Goal: Communication & Community: Participate in discussion

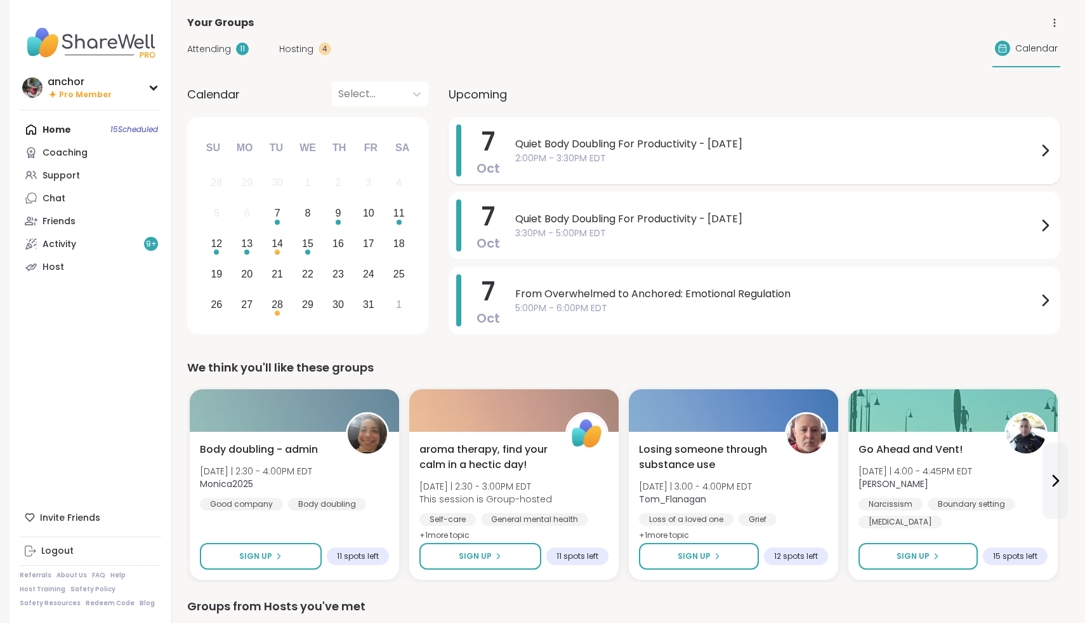
click at [721, 169] on div "Quiet Body Doubling For Productivity - [DATE] 2:00PM - 3:30PM EDT" at bounding box center [784, 150] width 538 height 52
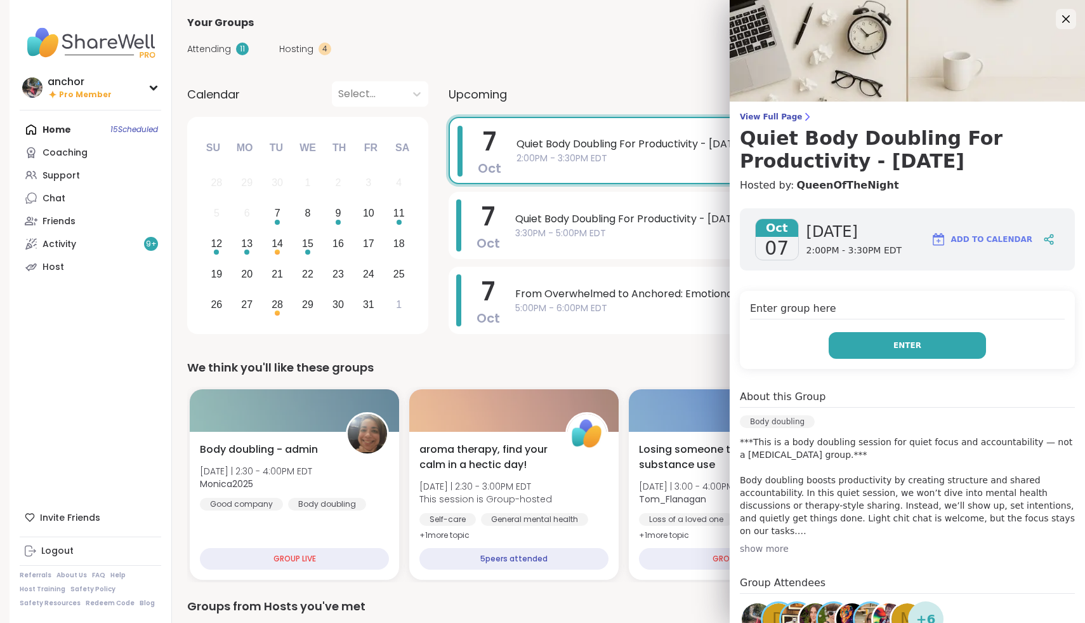
click at [845, 354] on button "Enter" at bounding box center [907, 345] width 157 height 27
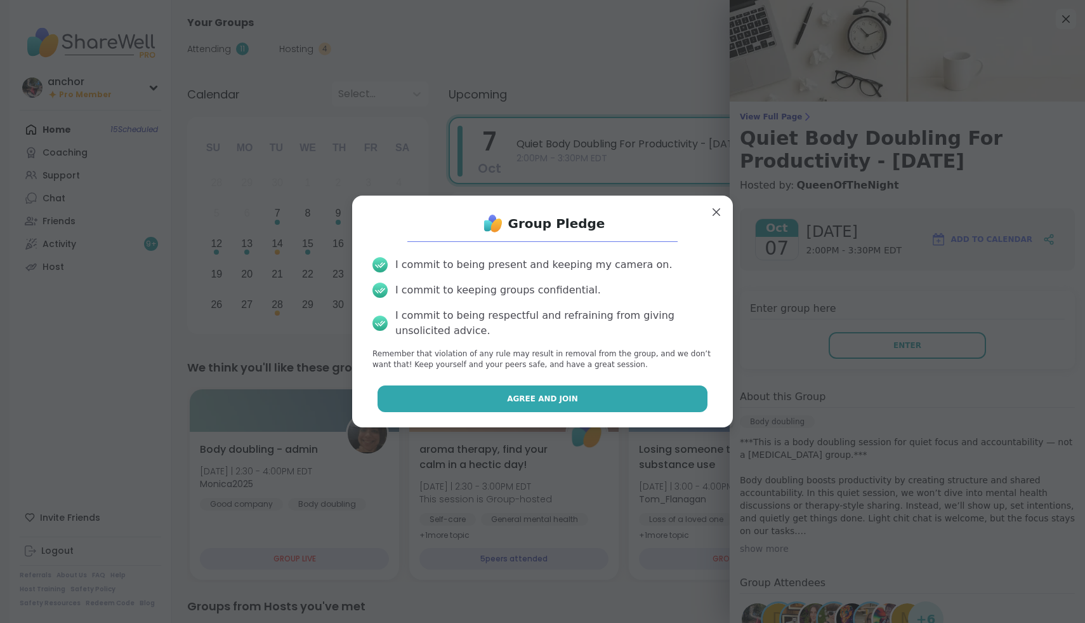
click at [656, 411] on button "Agree and Join" at bounding box center [543, 398] width 331 height 27
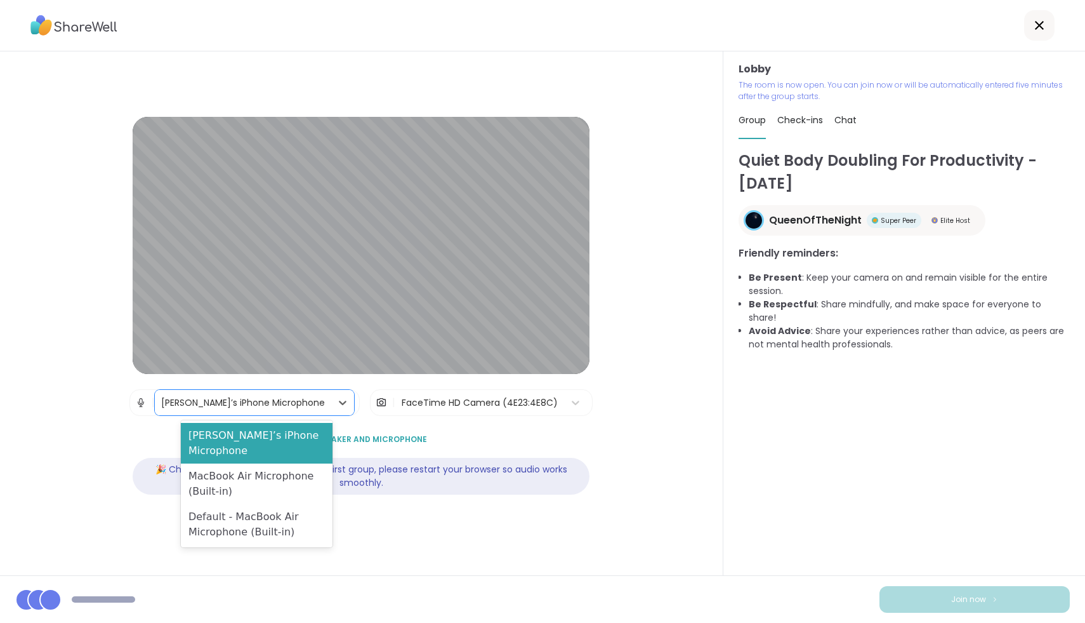
click at [246, 411] on div "[PERSON_NAME]’s iPhone Microphone" at bounding box center [243, 402] width 176 height 25
click at [248, 463] on div "MacBook Air Microphone (Built-in)" at bounding box center [257, 483] width 152 height 41
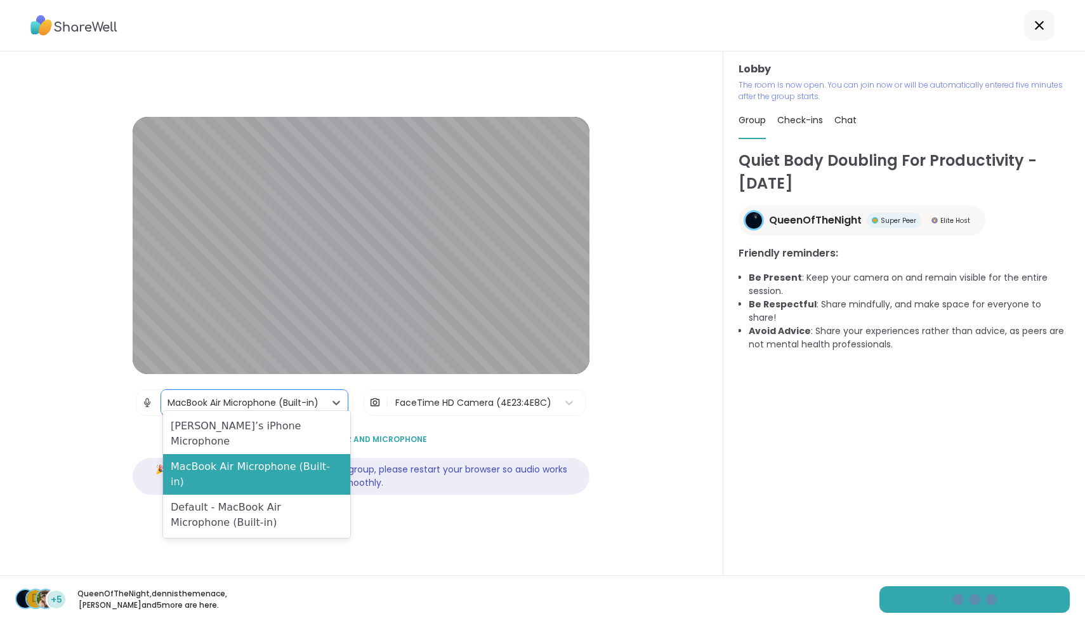
click at [299, 390] on div "MacBook Air Microphone (Built-in)" at bounding box center [243, 402] width 164 height 25
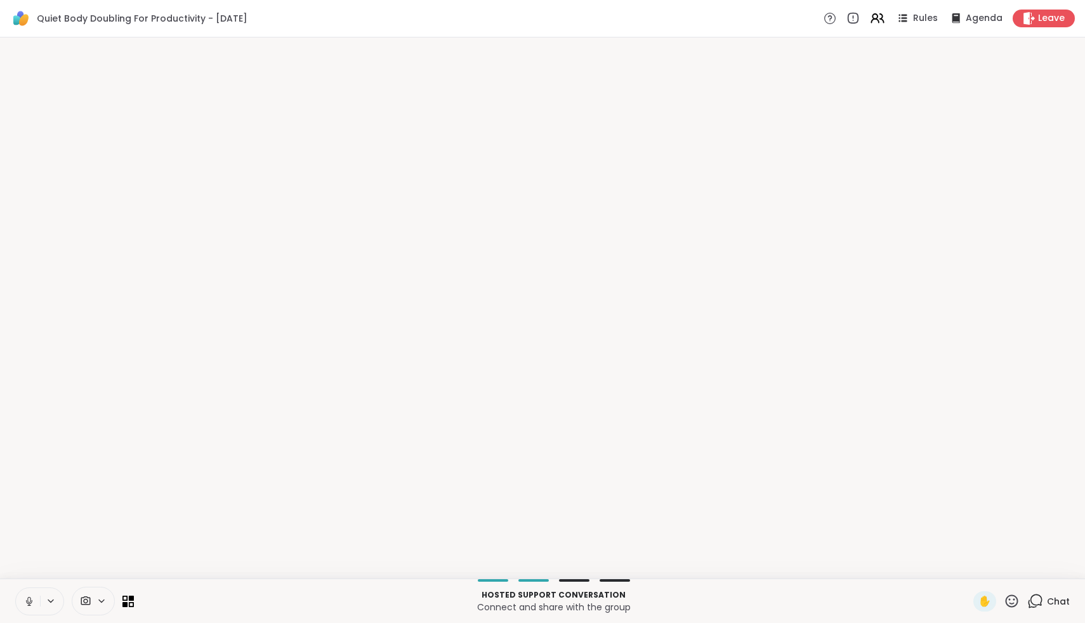
click at [361, 437] on video-player-container at bounding box center [543, 308] width 1070 height 531
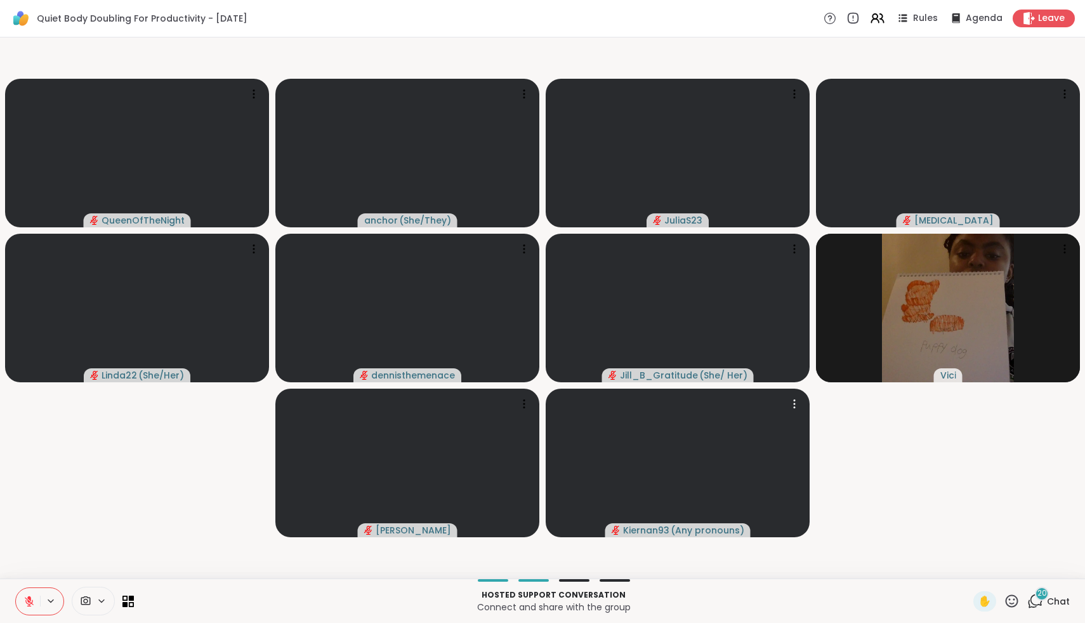
click at [86, 602] on icon at bounding box center [86, 600] width 10 height 9
click at [81, 565] on div "FaceTime HD Camera" at bounding box center [78, 555] width 127 height 33
click at [79, 557] on div "FaceTime HD Camera" at bounding box center [103, 555] width 110 height 15
click at [74, 546] on div "FaceTime HD Camera" at bounding box center [67, 555] width 84 height 18
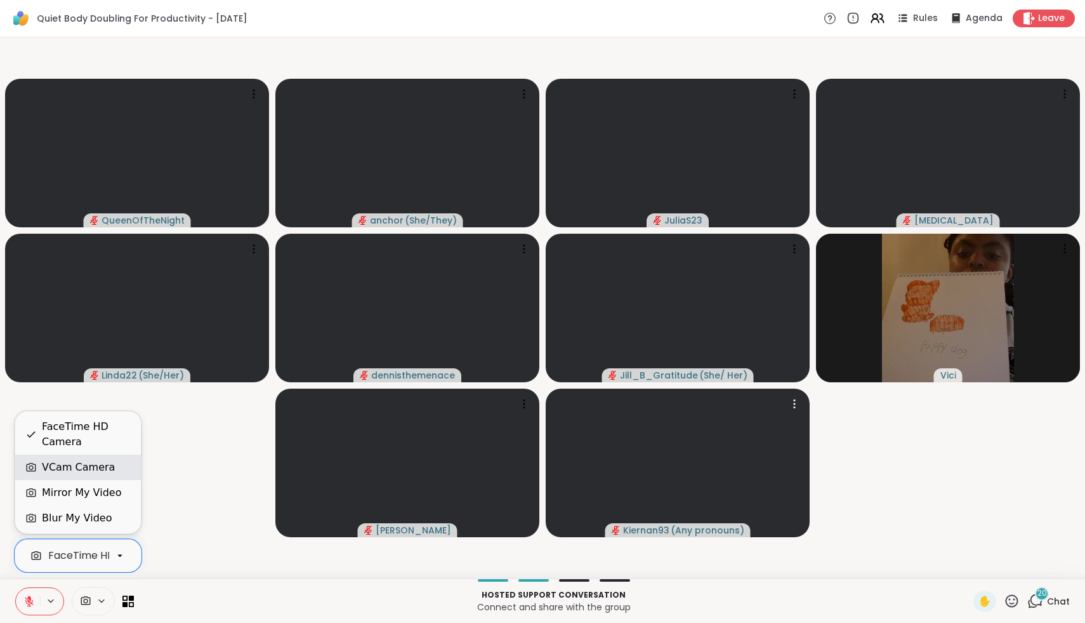
click at [76, 472] on div "VCam Camera" at bounding box center [78, 466] width 73 height 15
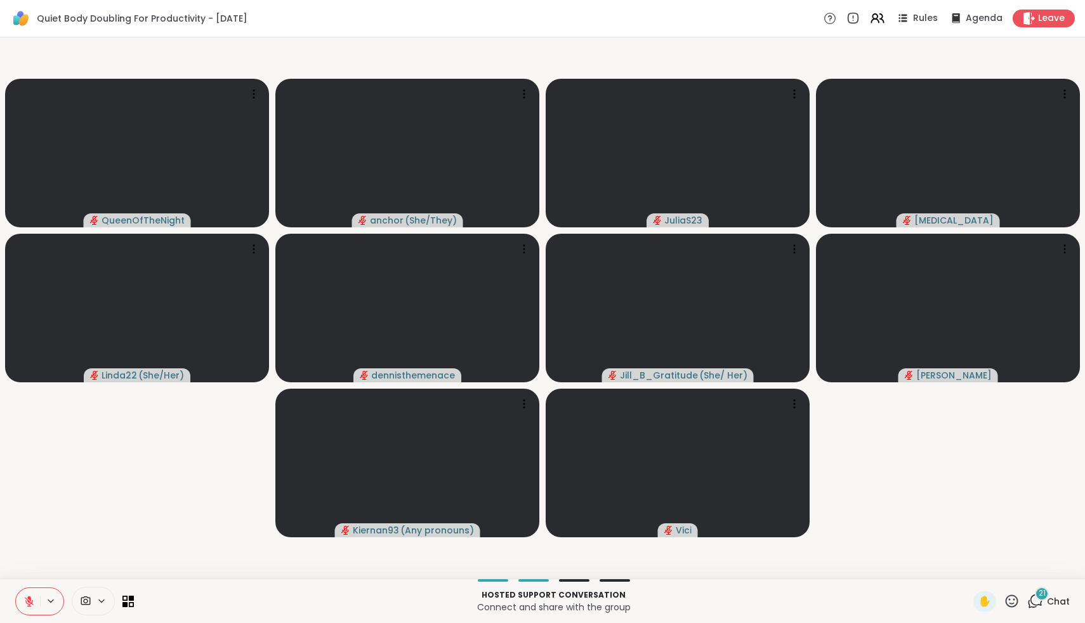
click at [1059, 598] on span "Chat" at bounding box center [1058, 601] width 23 height 13
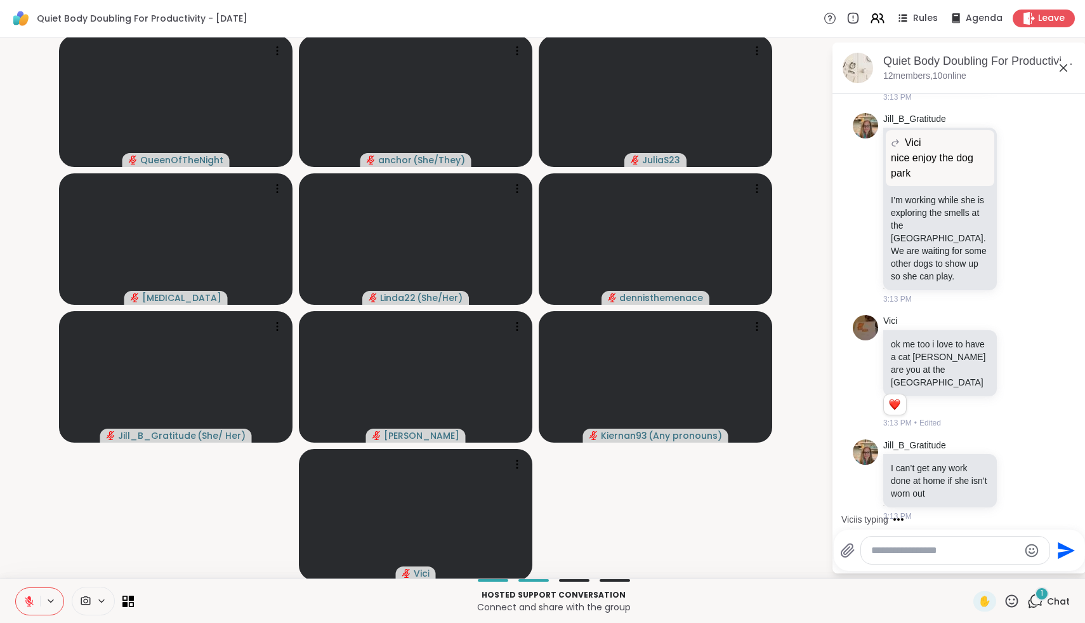
scroll to position [4523, 0]
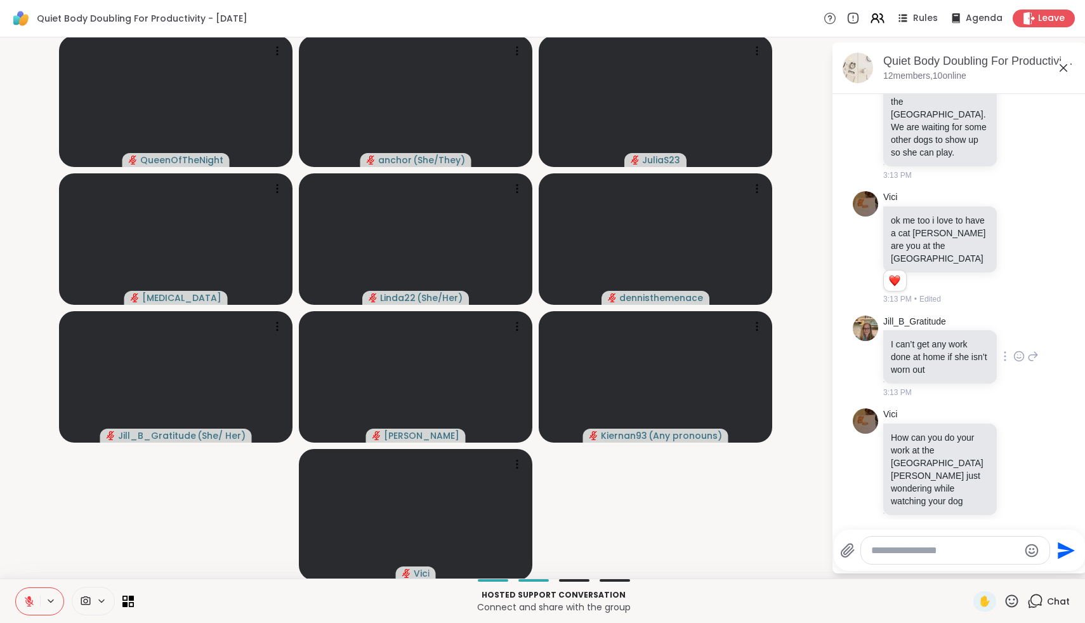
click at [1026, 374] on div "[PERSON_NAME] I can’t get any work done at home if she isn’t worn out 3:13 PM" at bounding box center [960, 356] width 155 height 83
click at [1031, 364] on icon at bounding box center [1032, 355] width 11 height 15
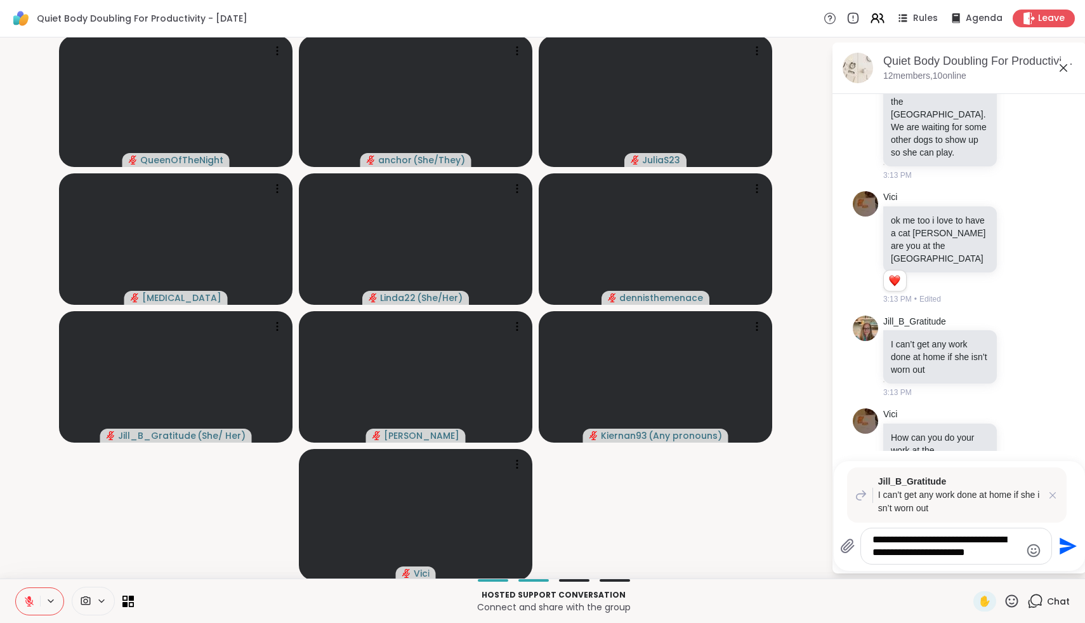
type textarea "**********"
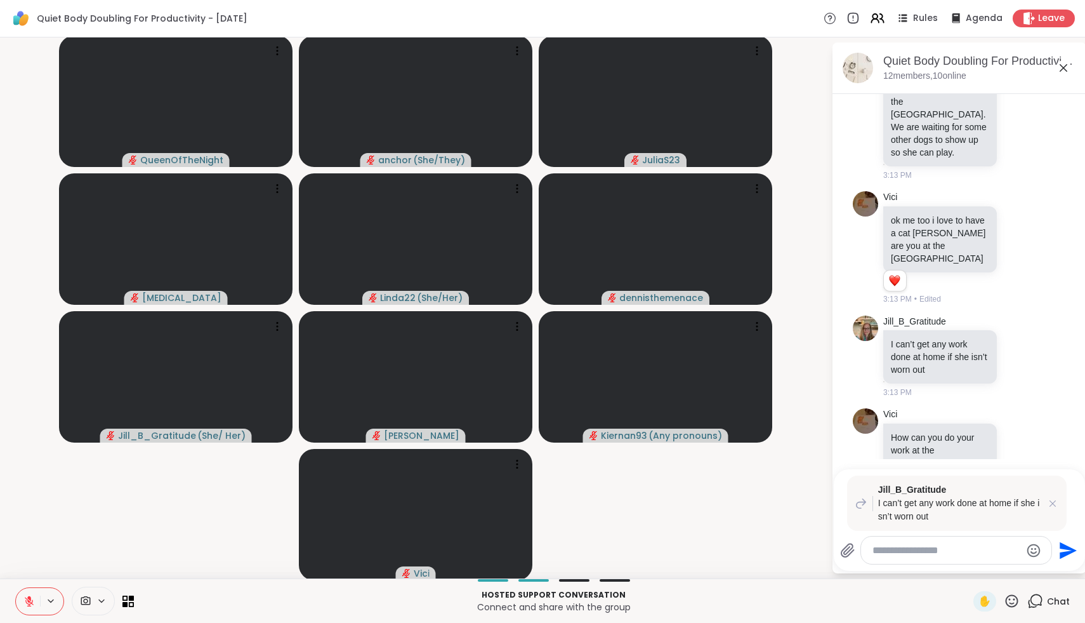
scroll to position [4690, 0]
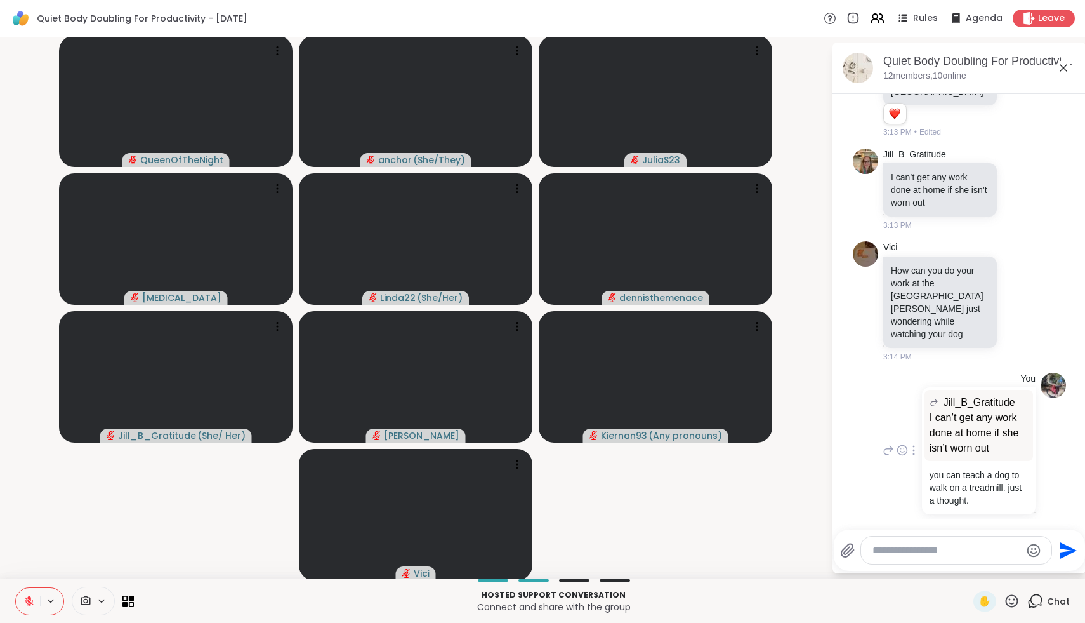
click at [915, 442] on div at bounding box center [913, 449] width 11 height 15
click at [928, 462] on icon at bounding box center [929, 468] width 13 height 13
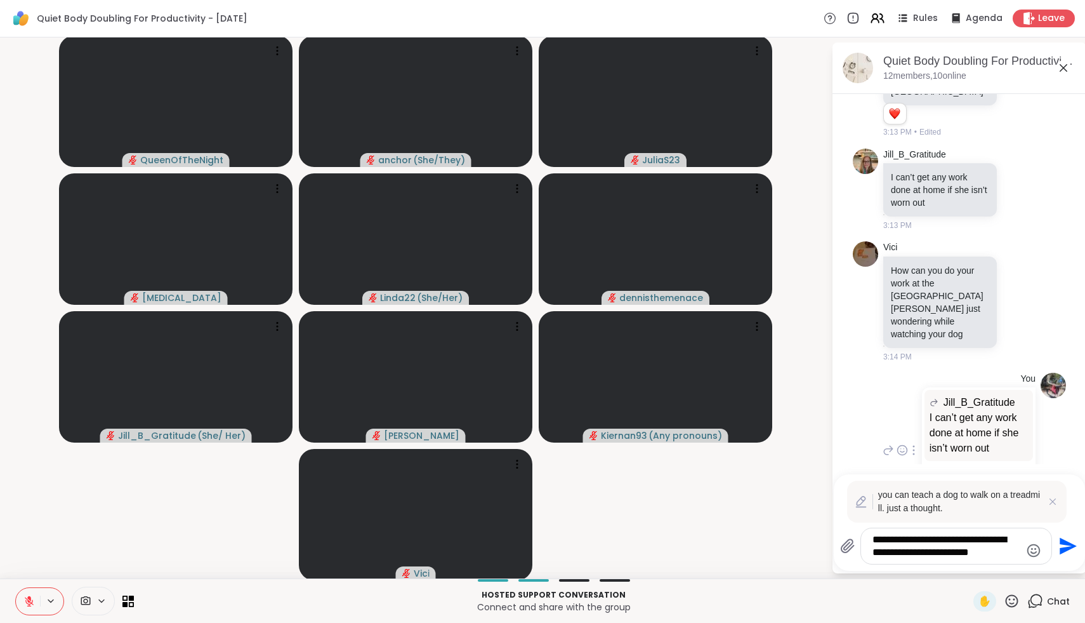
click at [1007, 553] on textarea "**********" at bounding box center [947, 545] width 148 height 25
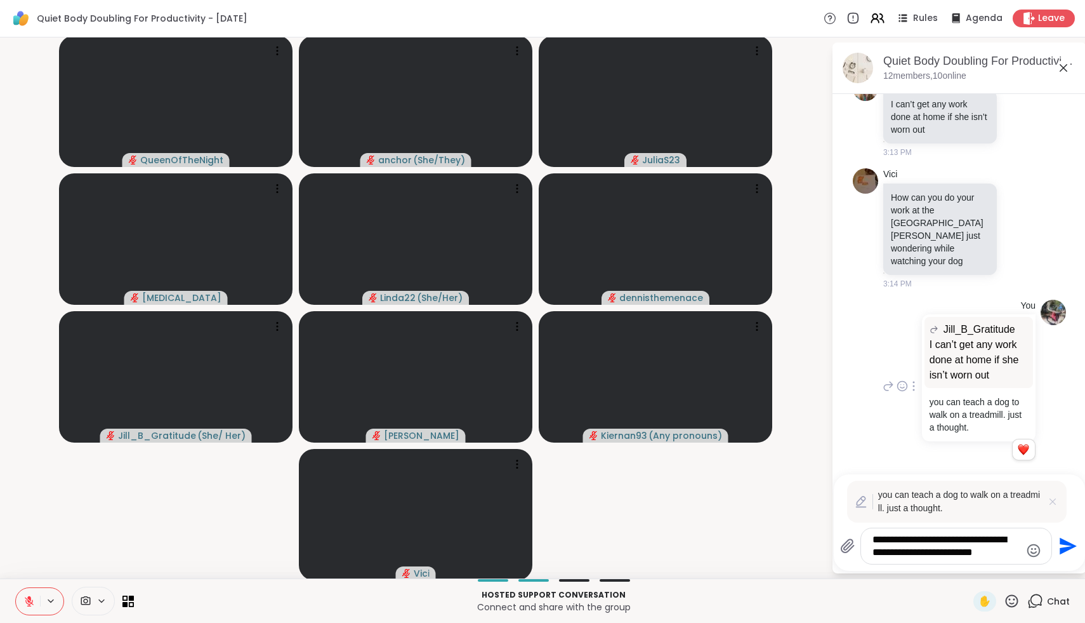
type textarea "**********"
click at [1057, 498] on icon at bounding box center [1053, 501] width 13 height 13
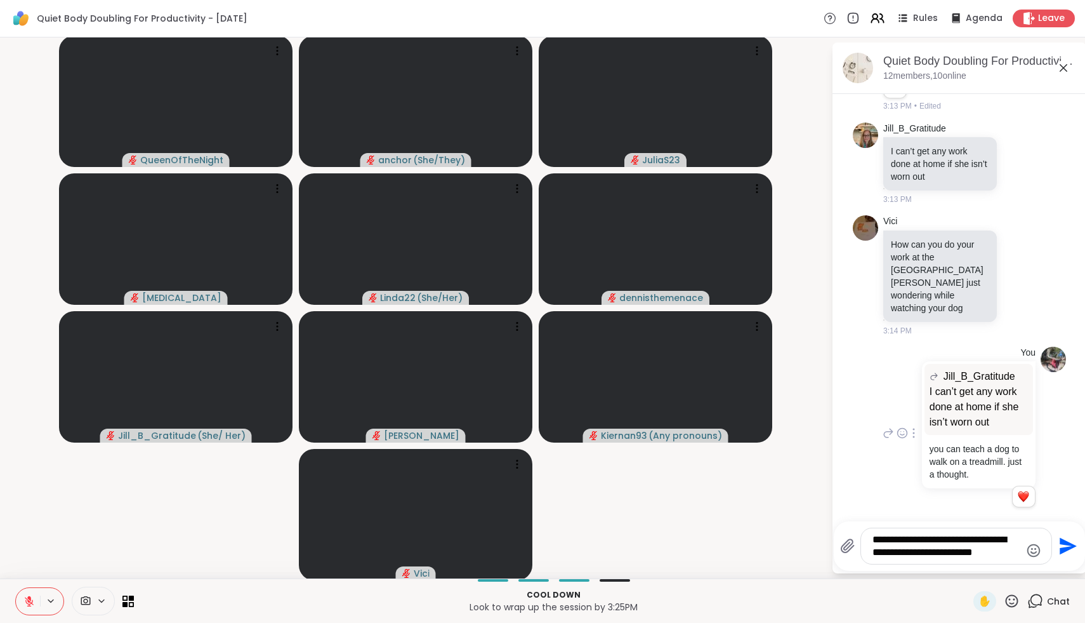
click at [991, 559] on div "**********" at bounding box center [956, 546] width 190 height 36
click at [986, 551] on textarea "**********" at bounding box center [947, 545] width 148 height 25
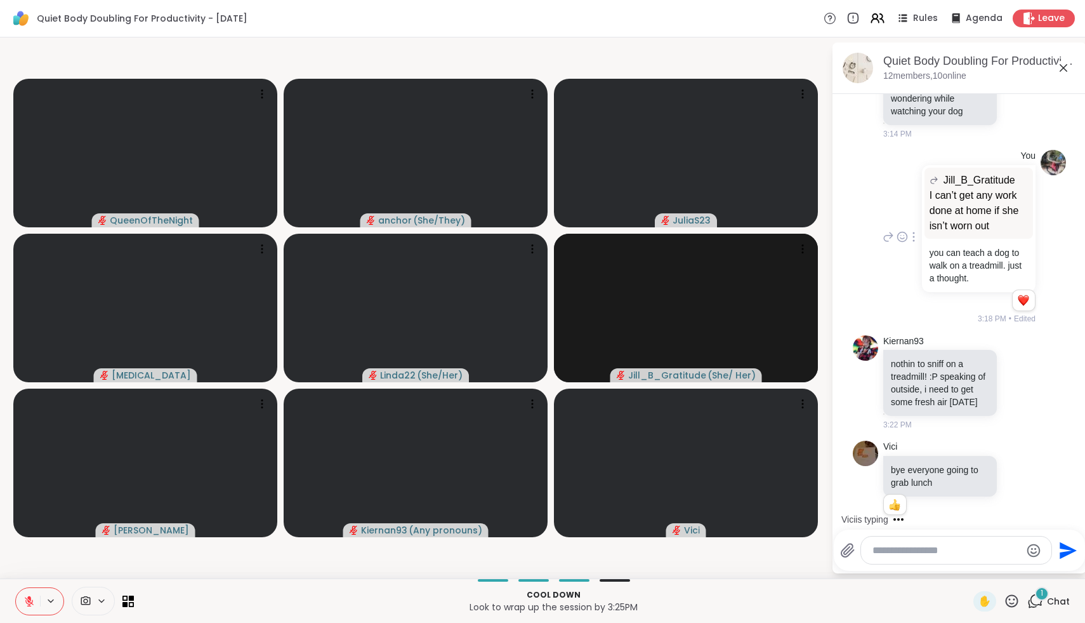
scroll to position [5010, 0]
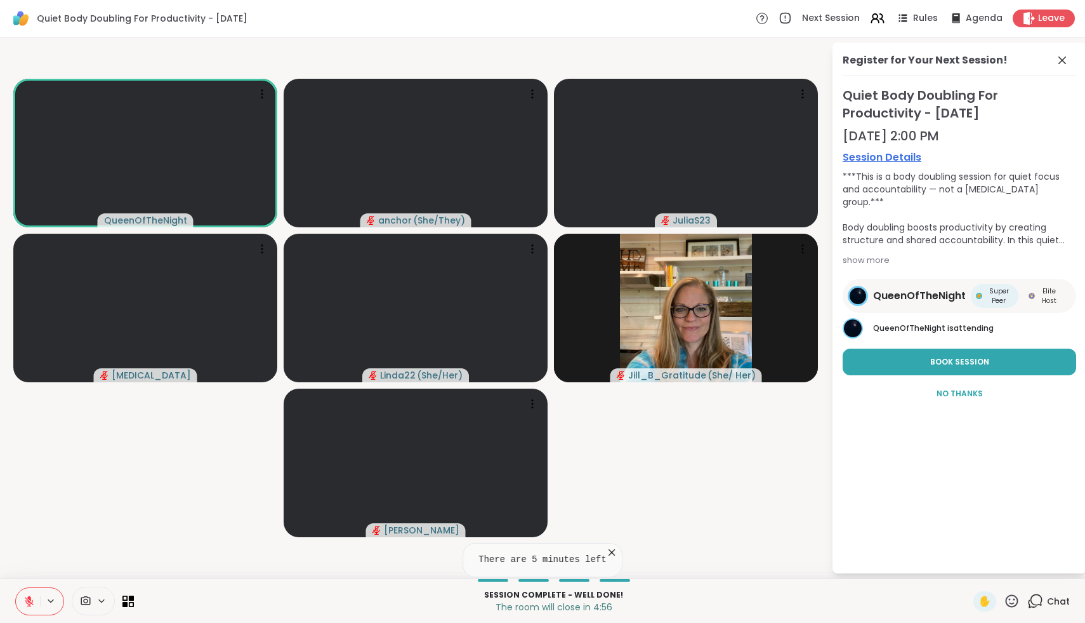
click at [23, 603] on icon at bounding box center [28, 600] width 11 height 11
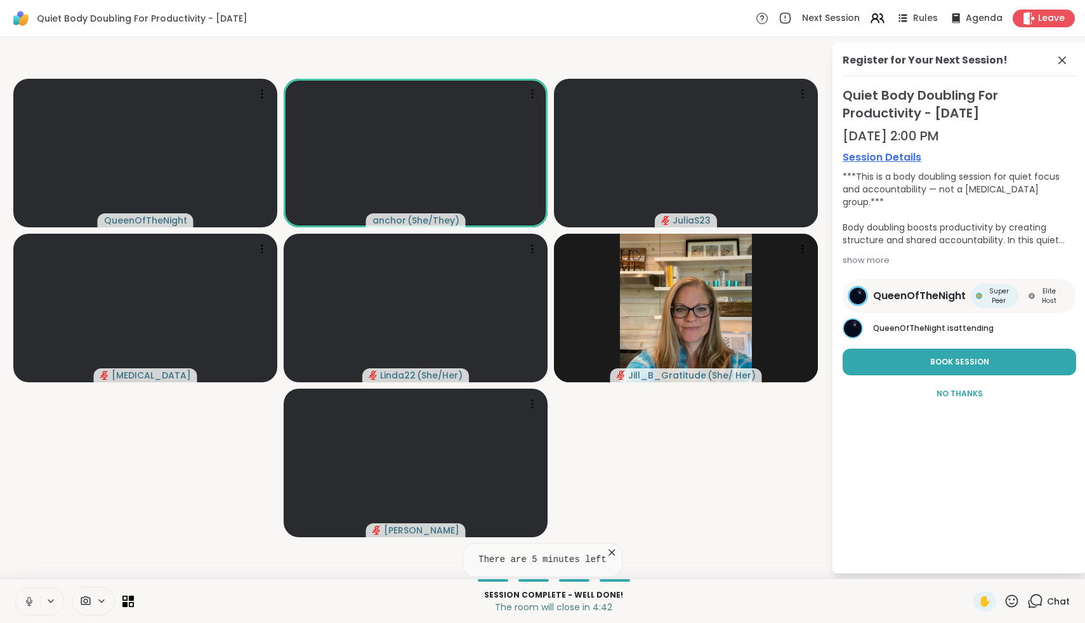
click at [29, 602] on icon at bounding box center [28, 600] width 11 height 11
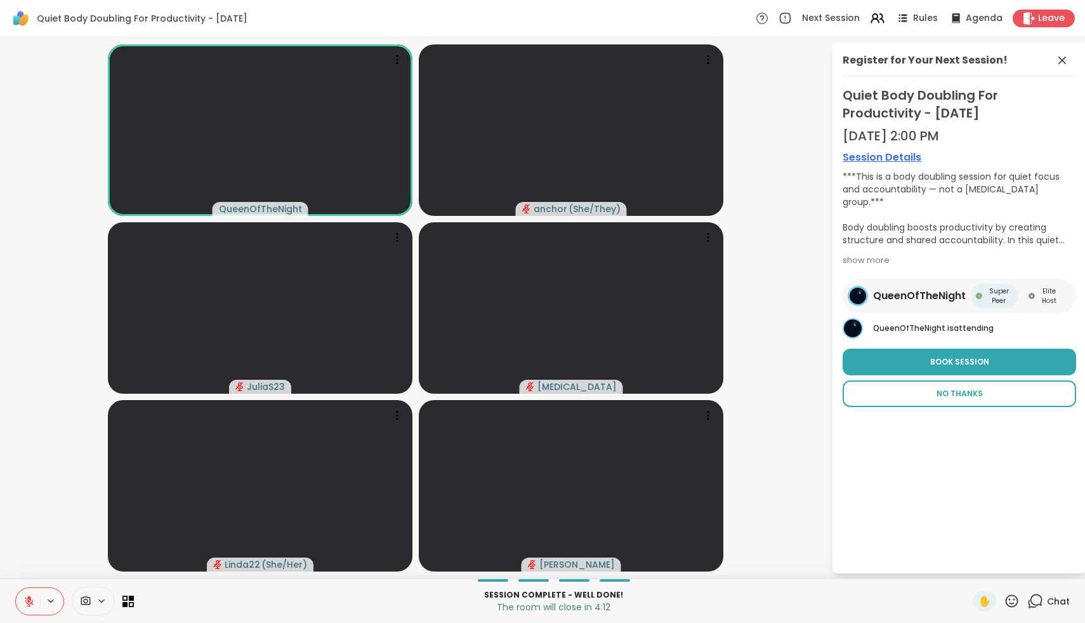
click at [964, 390] on span "No Thanks" at bounding box center [960, 393] width 46 height 11
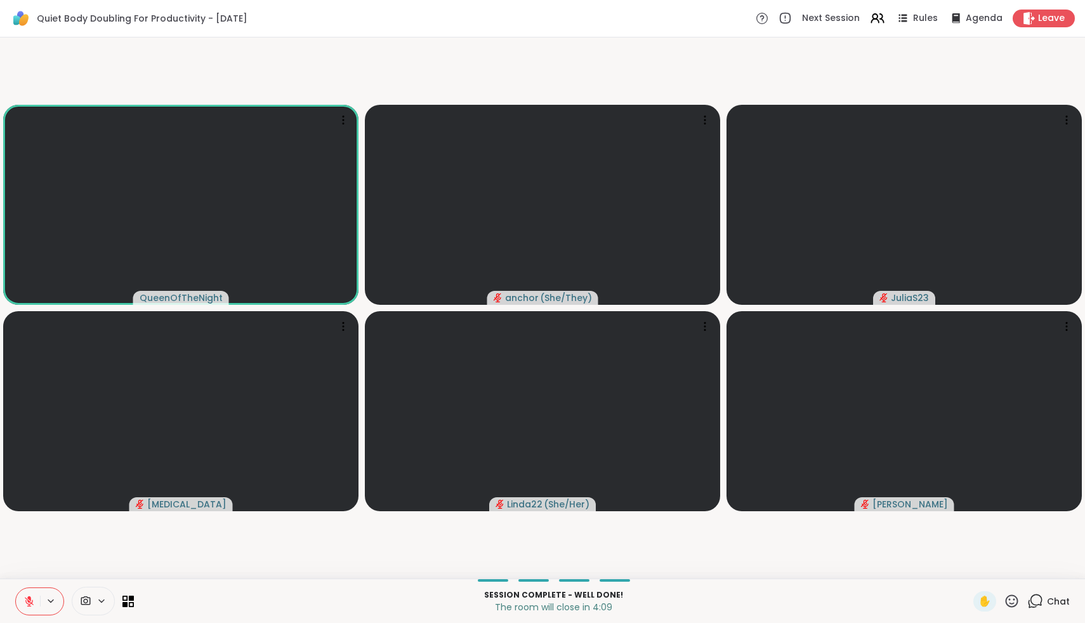
click at [1043, 600] on icon at bounding box center [1035, 601] width 16 height 16
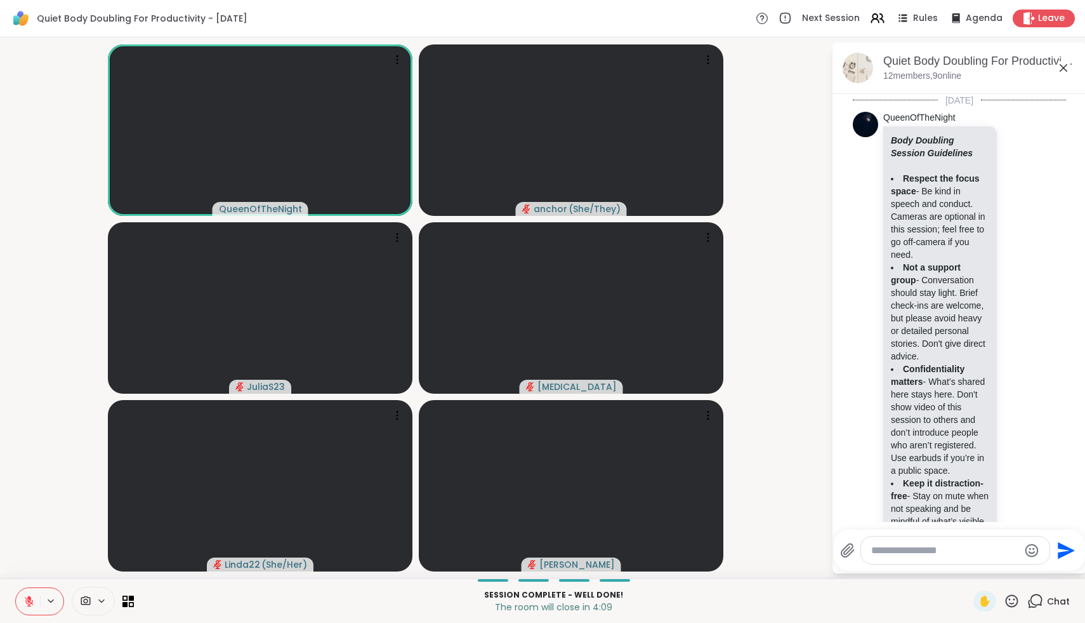
scroll to position [5016, 0]
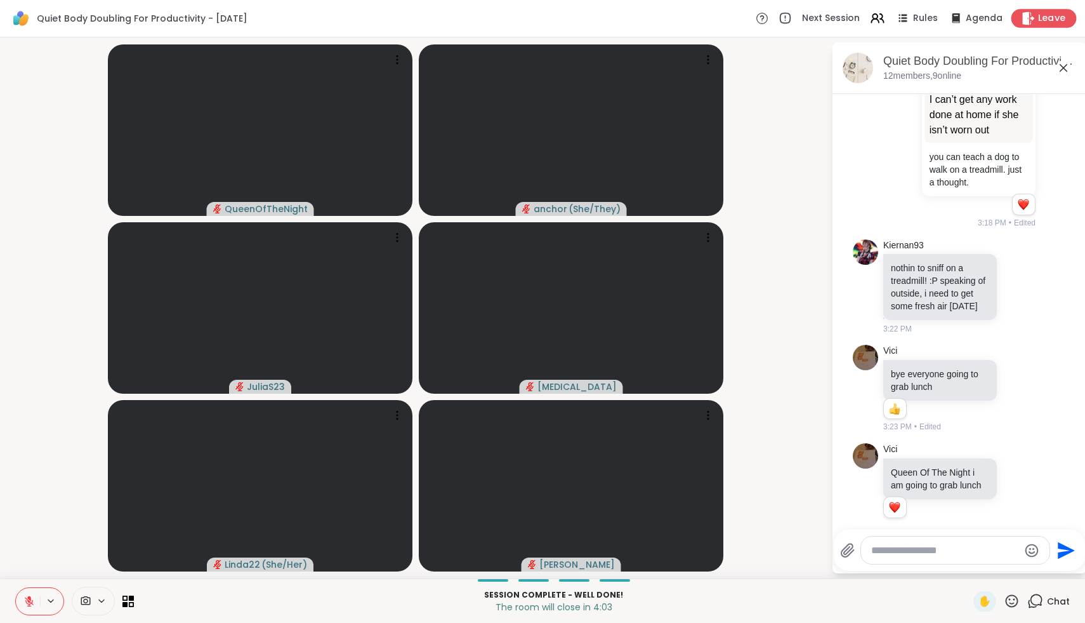
click at [1027, 13] on icon at bounding box center [1029, 17] width 12 height 13
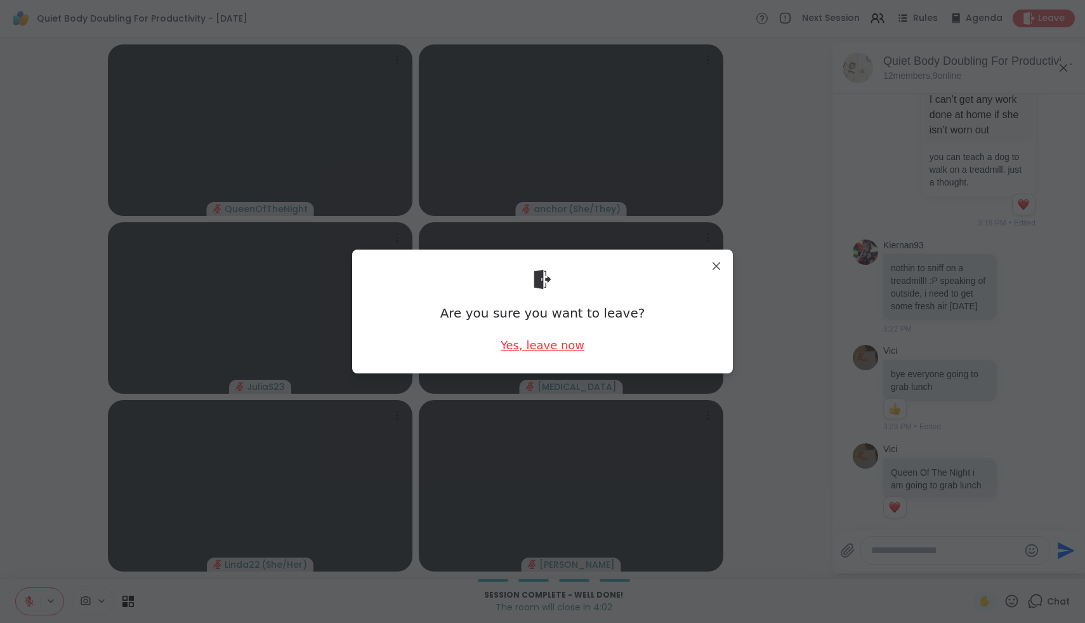
click at [510, 345] on div "Yes, leave now" at bounding box center [543, 345] width 84 height 16
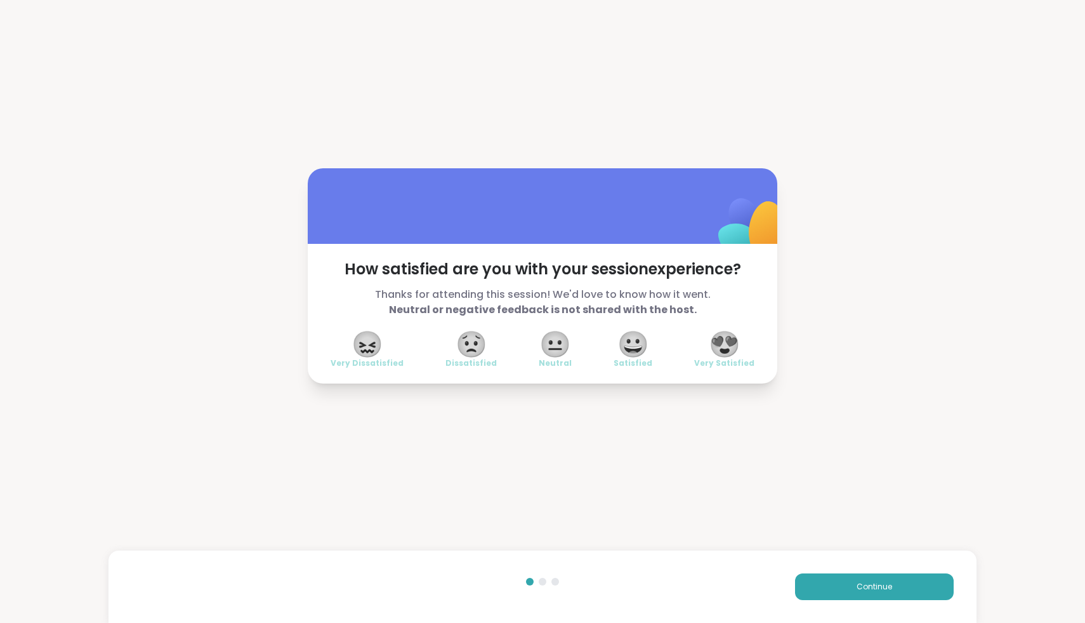
click at [727, 346] on span "😍" at bounding box center [725, 344] width 32 height 23
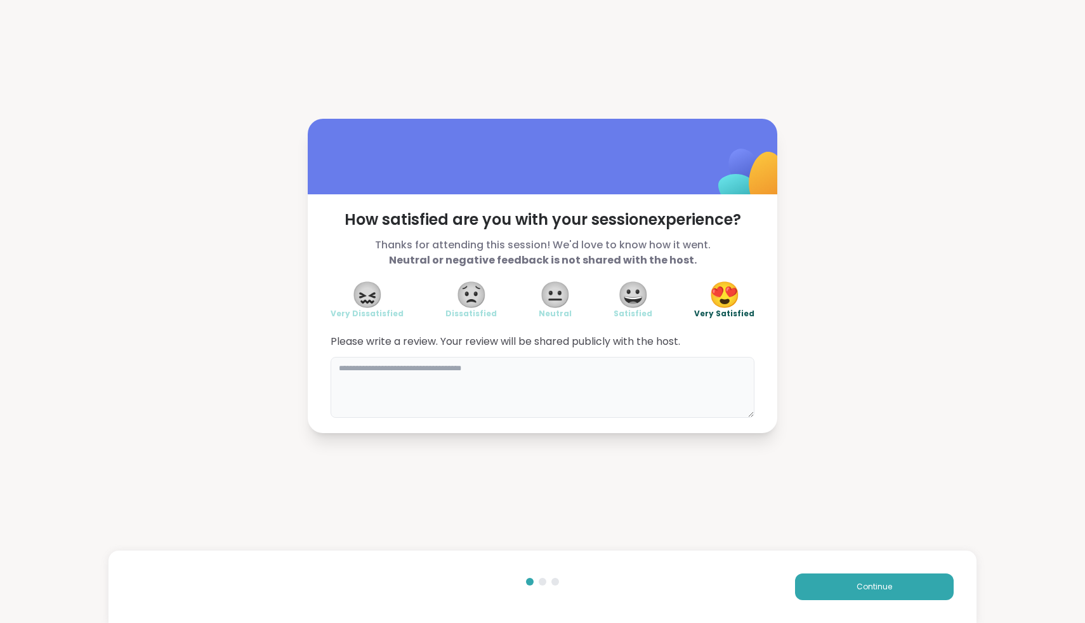
click at [649, 362] on textarea at bounding box center [543, 387] width 424 height 61
type textarea "**********"
click at [850, 593] on button "Continue" at bounding box center [874, 586] width 159 height 27
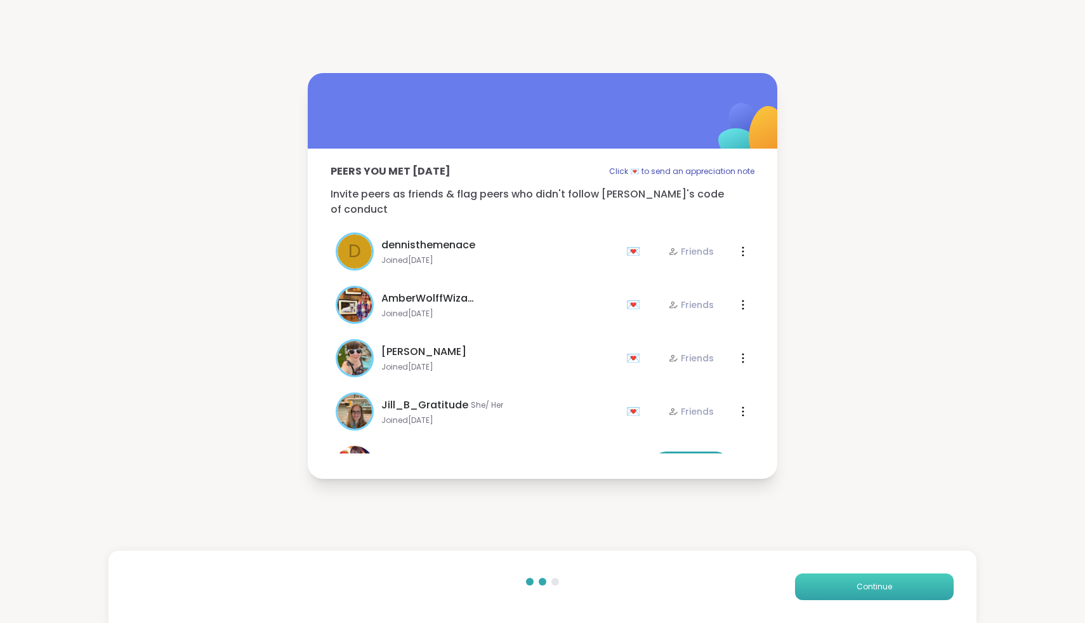
click at [850, 593] on button "Continue" at bounding box center [874, 586] width 159 height 27
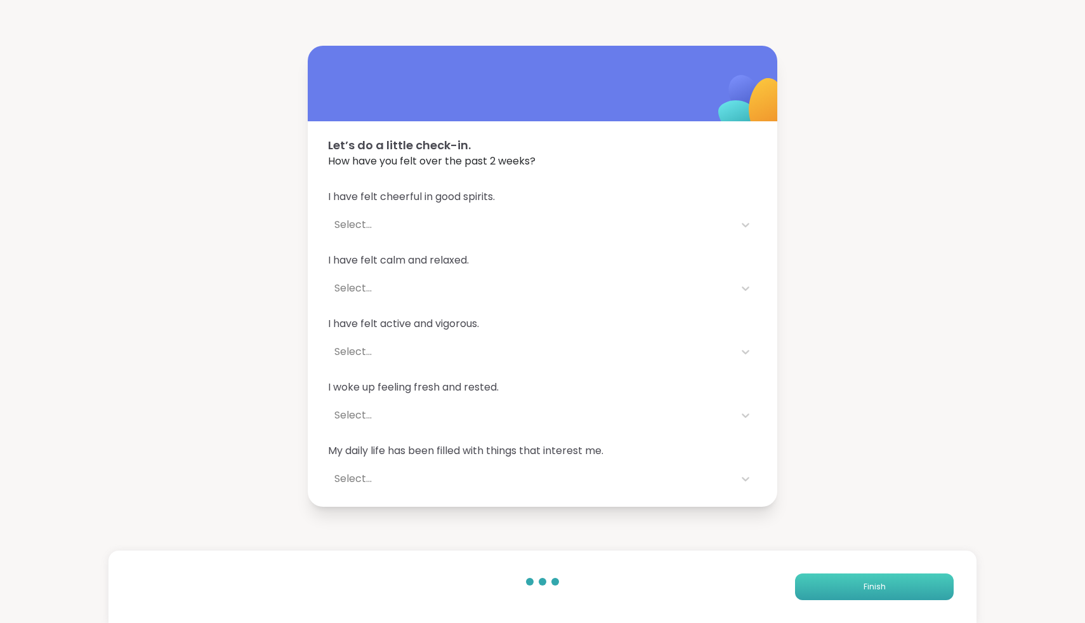
click at [850, 593] on button "Finish" at bounding box center [874, 586] width 159 height 27
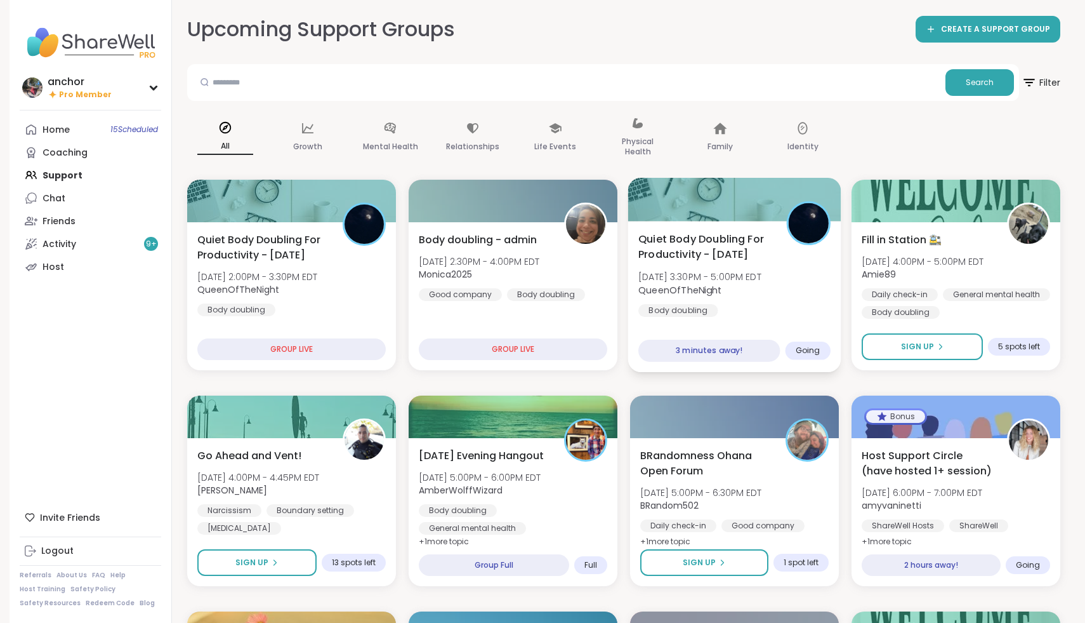
click at [737, 308] on div "Quiet Body Doubling For Productivity - [DATE] [DATE] 3:30PM - 5:00PM EDT QueenO…" at bounding box center [734, 274] width 192 height 86
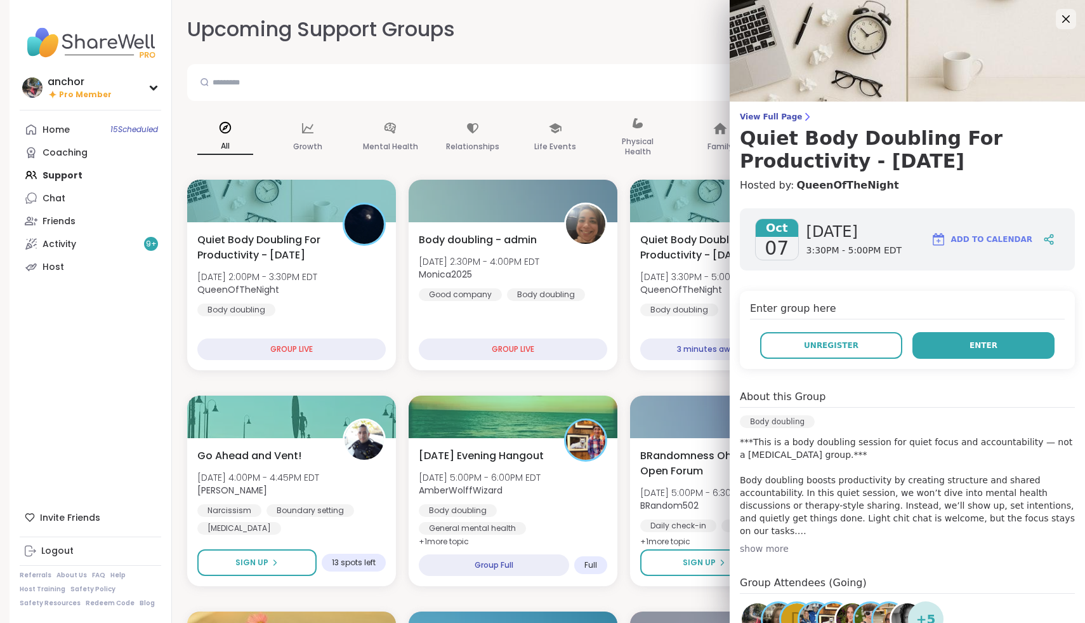
click at [928, 343] on button "Enter" at bounding box center [984, 345] width 142 height 27
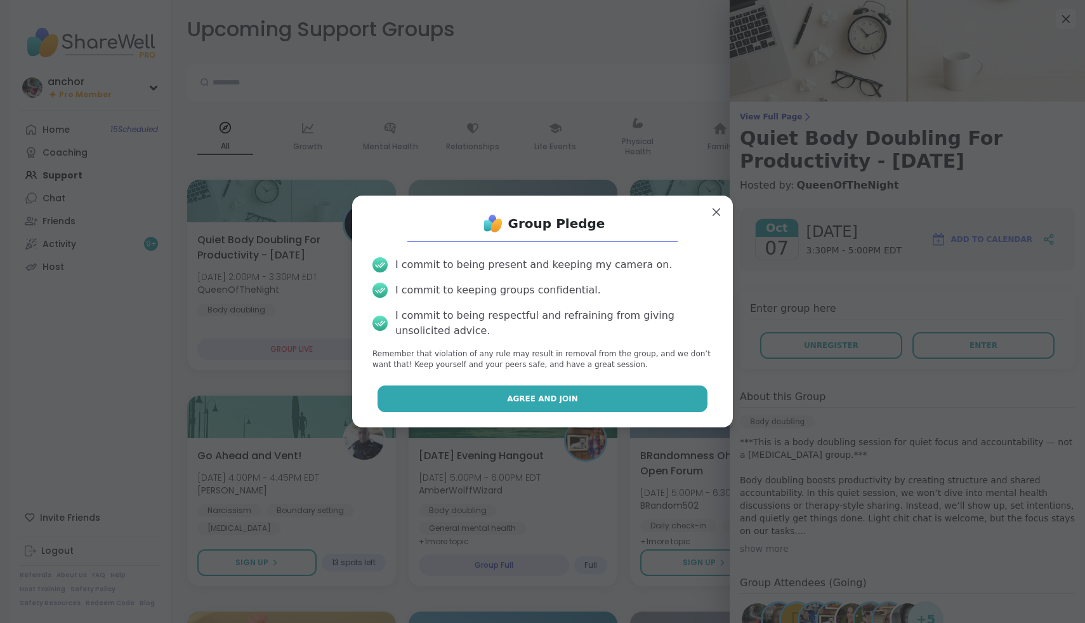
click at [640, 409] on button "Agree and Join" at bounding box center [543, 398] width 331 height 27
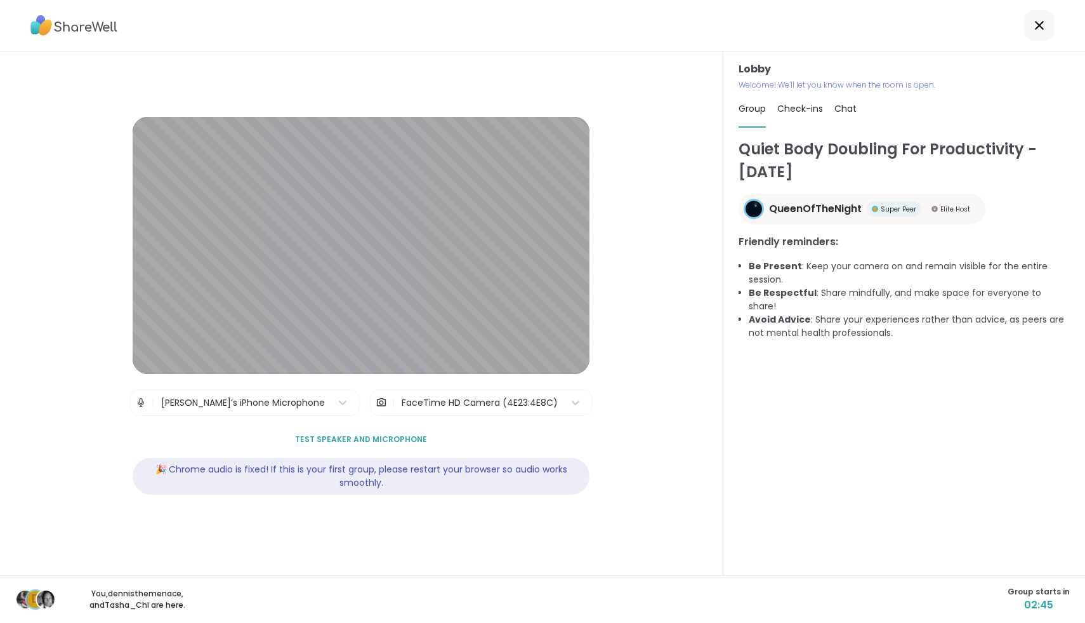
click at [213, 400] on div "[PERSON_NAME]’s iPhone Microphone" at bounding box center [243, 402] width 164 height 13
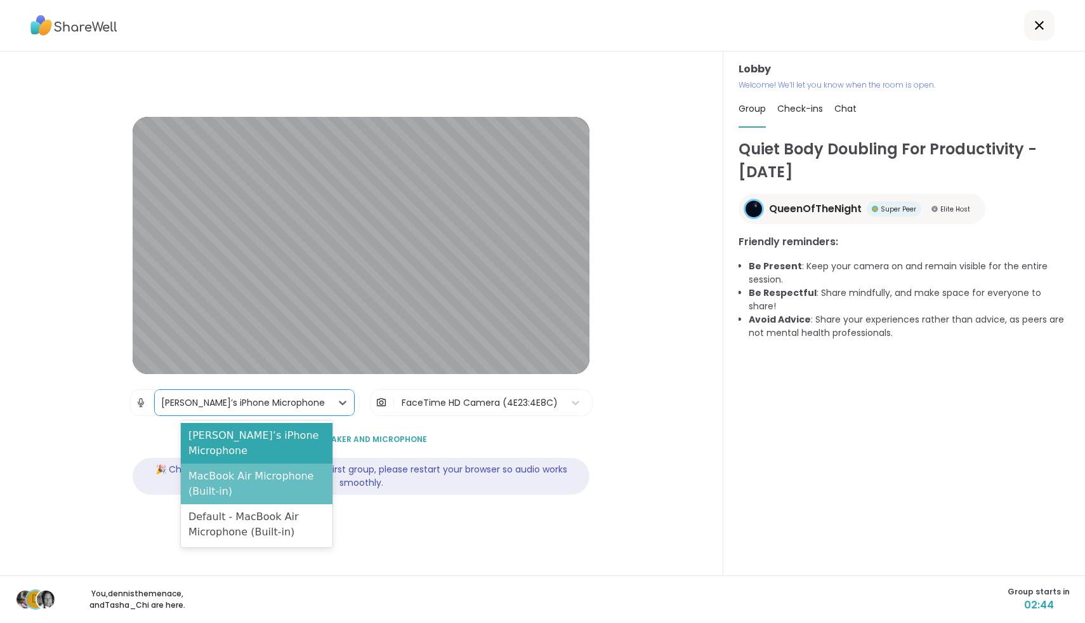
click at [205, 464] on div "MacBook Air Microphone (Built-in)" at bounding box center [257, 483] width 152 height 41
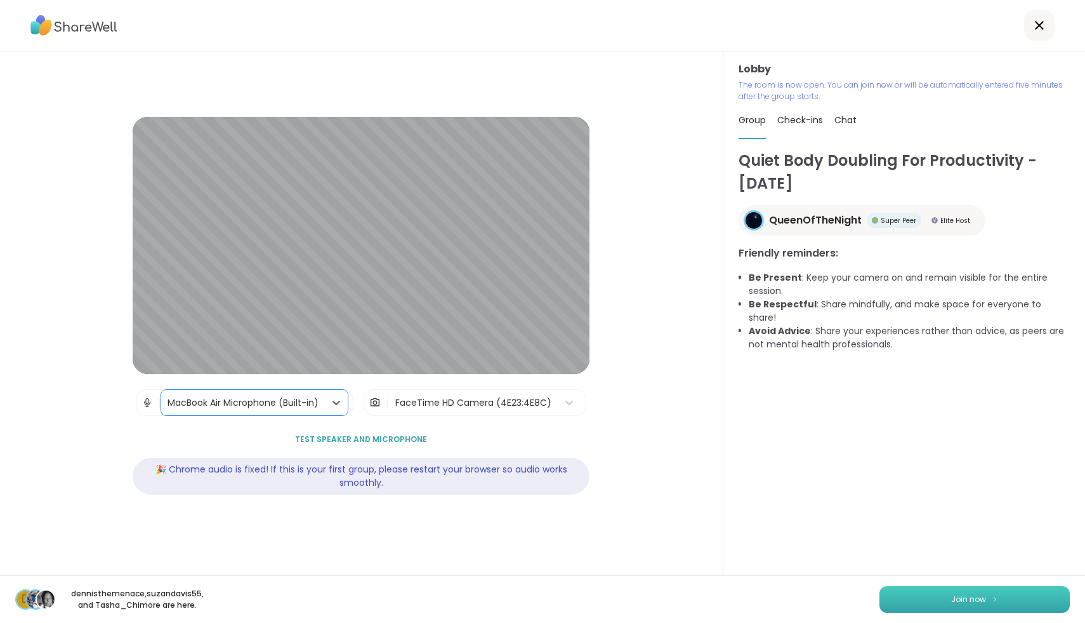
click at [976, 606] on button "Join now" at bounding box center [975, 599] width 190 height 27
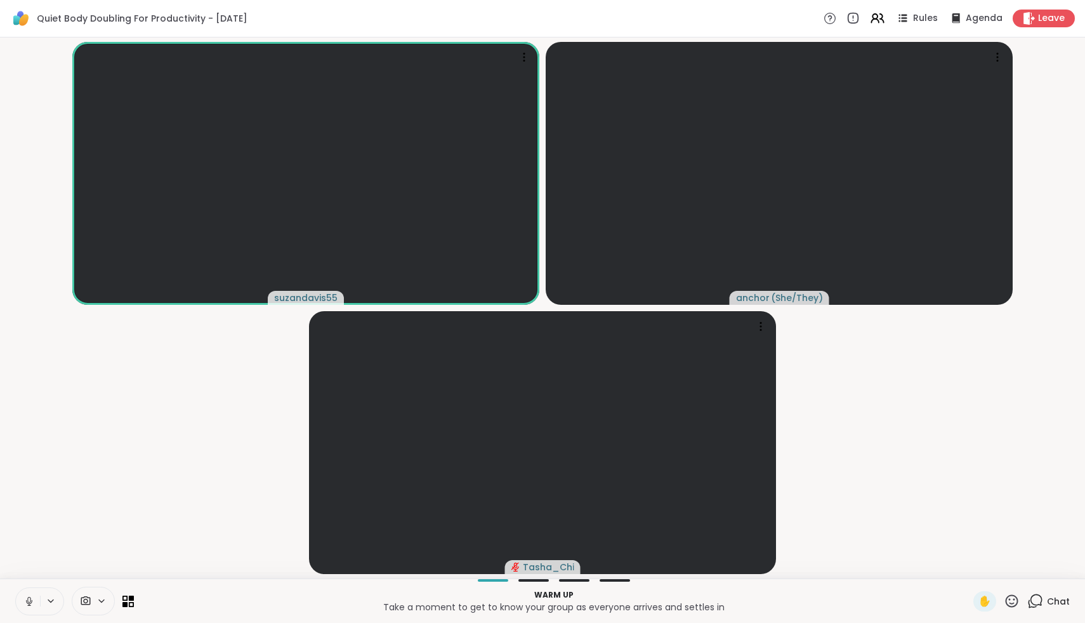
click at [29, 602] on icon at bounding box center [28, 600] width 11 height 11
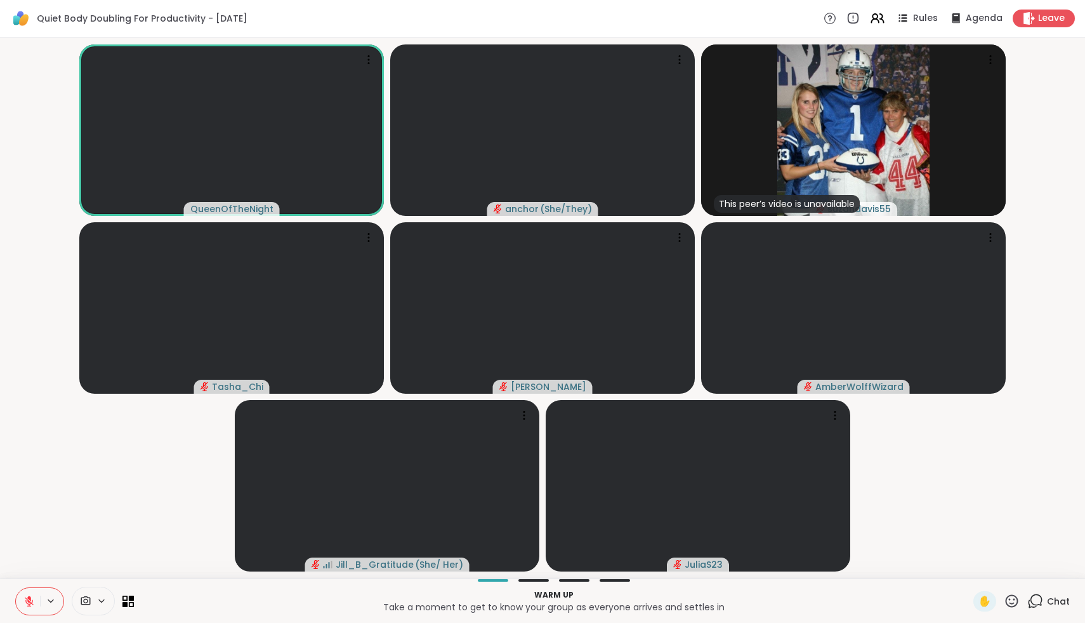
click at [1012, 602] on icon at bounding box center [1012, 601] width 16 height 16
click at [1014, 571] on div "👍" at bounding box center [1002, 567] width 23 height 20
click at [87, 606] on icon at bounding box center [85, 601] width 11 height 12
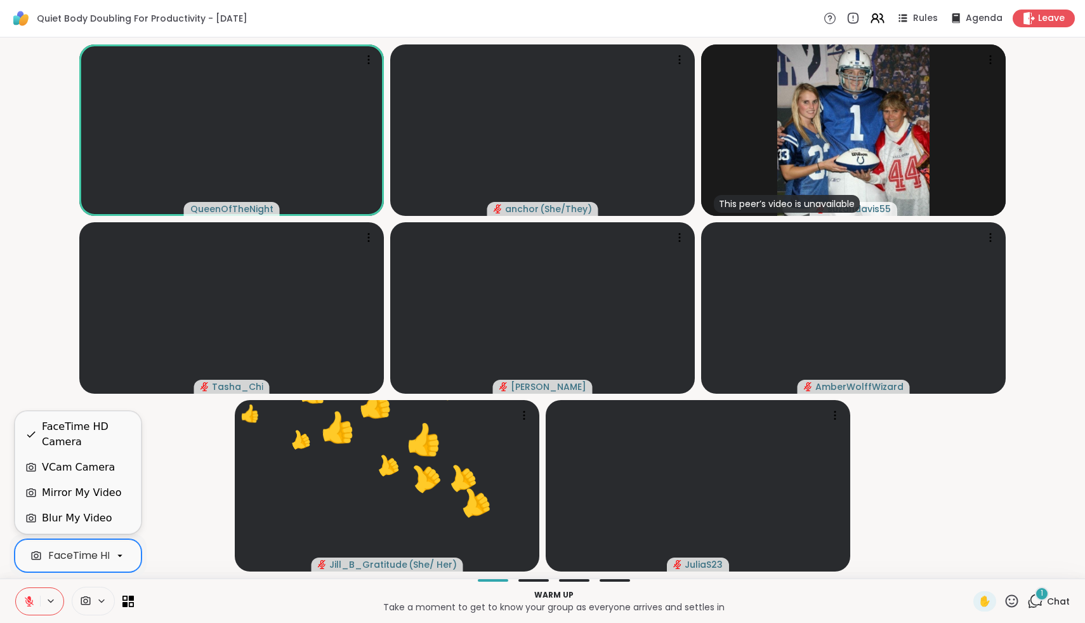
click at [84, 553] on div "FaceTime HD Camera" at bounding box center [103, 555] width 110 height 15
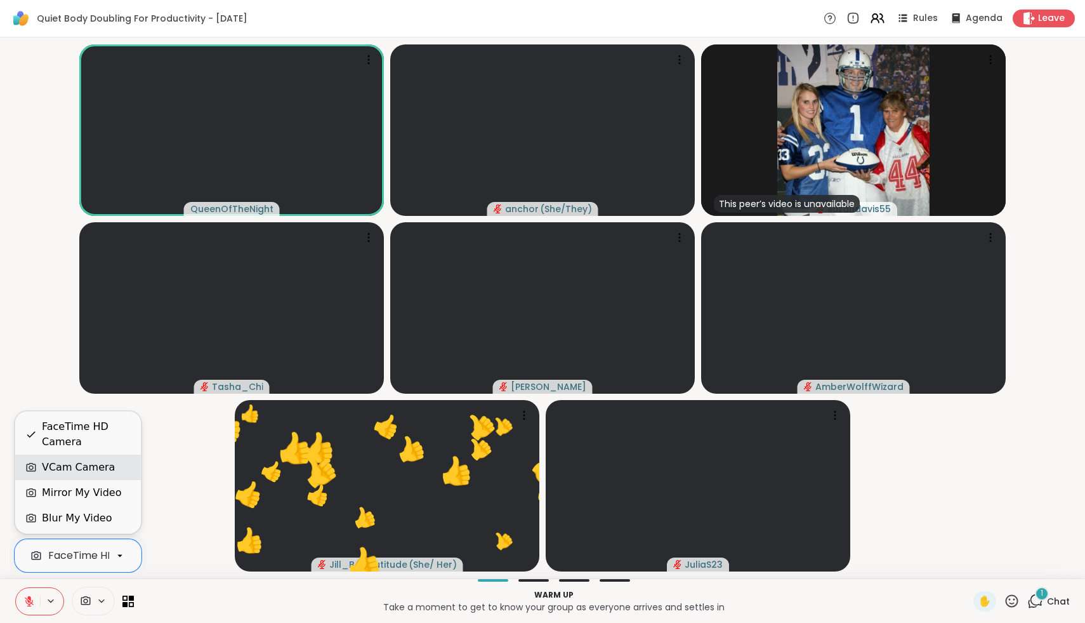
click at [74, 470] on div "VCam Camera" at bounding box center [78, 466] width 73 height 15
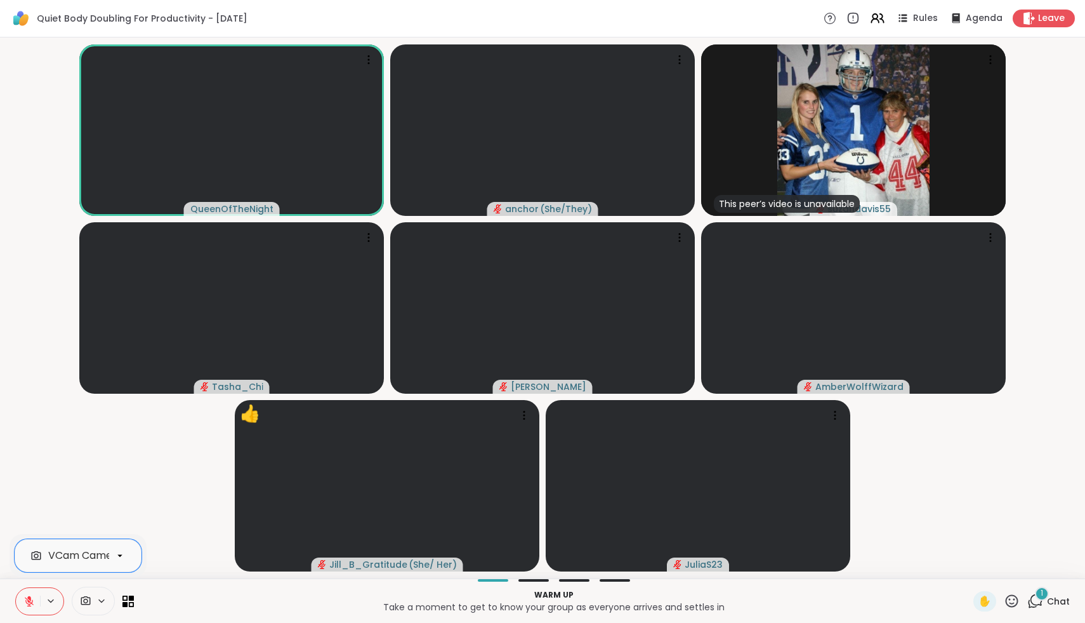
click at [1014, 606] on icon at bounding box center [1012, 600] width 13 height 13
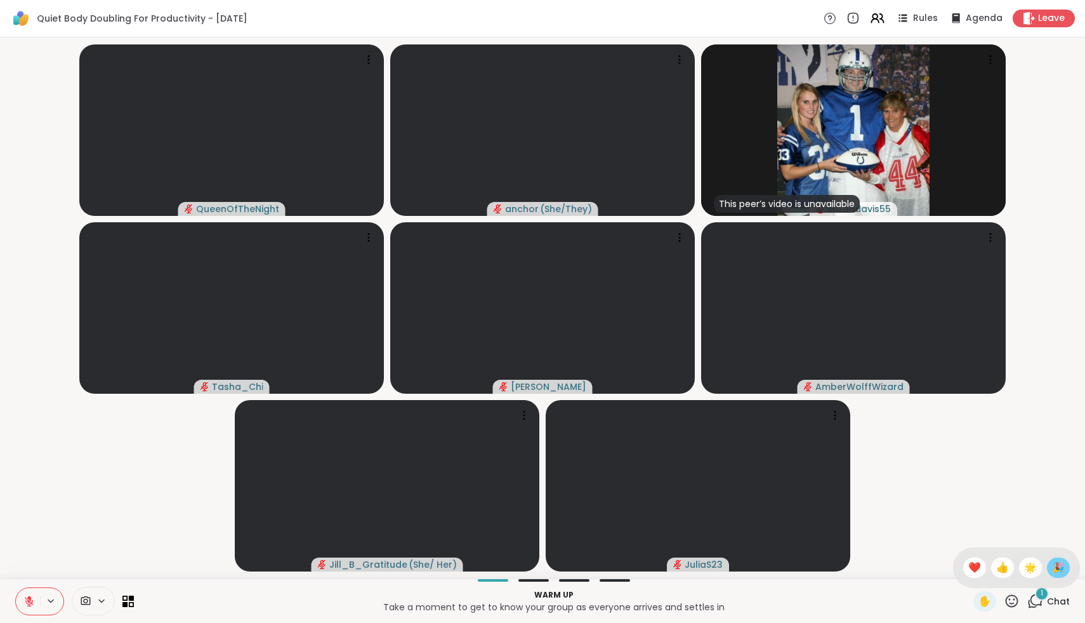
click at [1055, 567] on span "🎉" at bounding box center [1058, 567] width 13 height 15
